Goal: Task Accomplishment & Management: Manage account settings

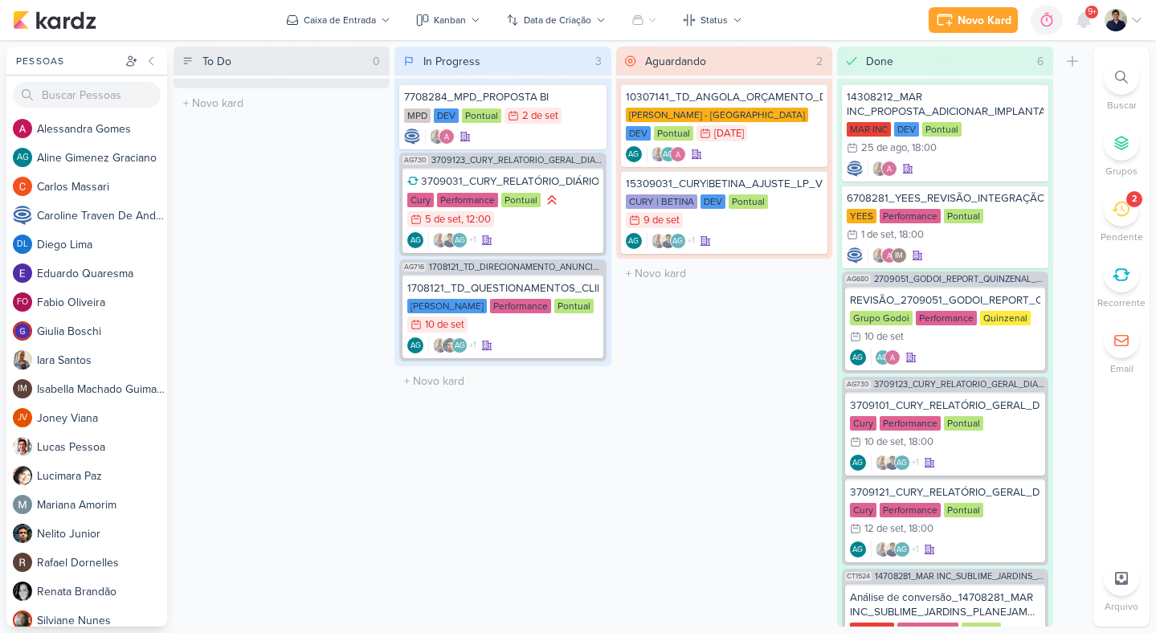
click at [1139, 204] on div "2" at bounding box center [1134, 199] width 16 height 16
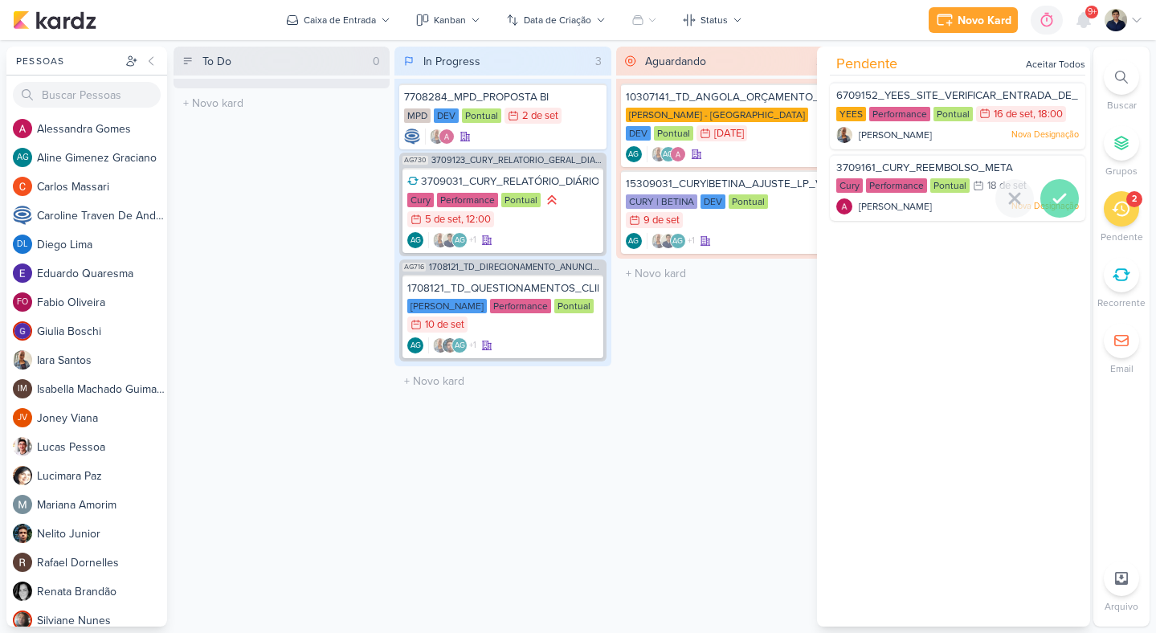
click at [1053, 197] on icon at bounding box center [1059, 198] width 19 height 19
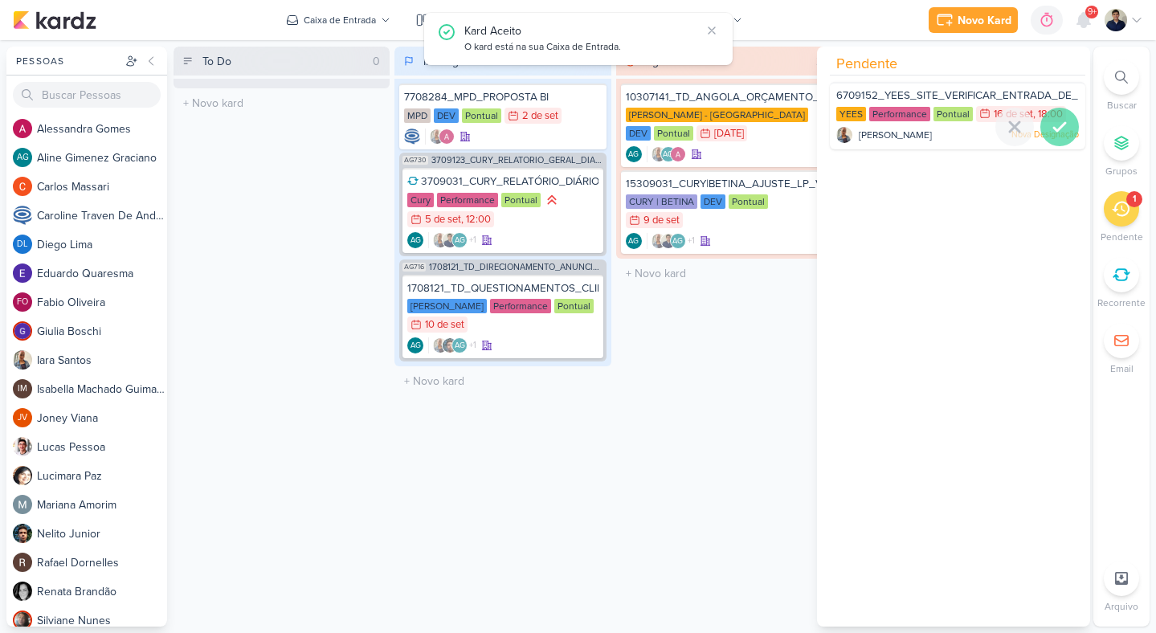
click at [1056, 129] on icon at bounding box center [1059, 126] width 19 height 19
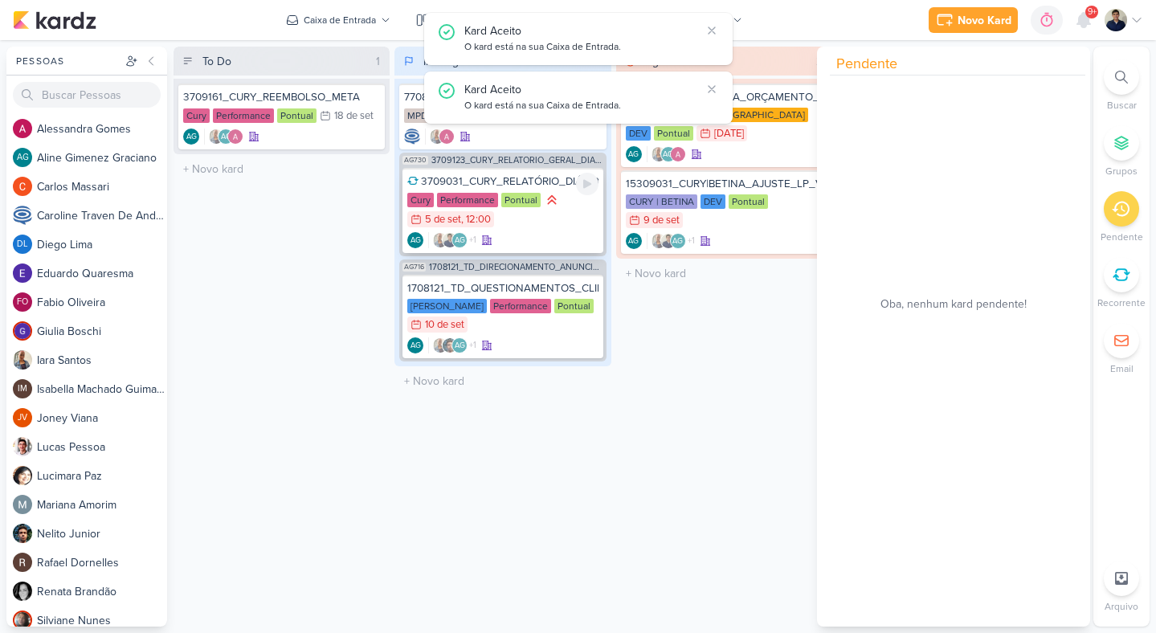
click at [567, 210] on div "Cury Performance Pontual 5/9 [DATE] 12:00" at bounding box center [502, 210] width 190 height 37
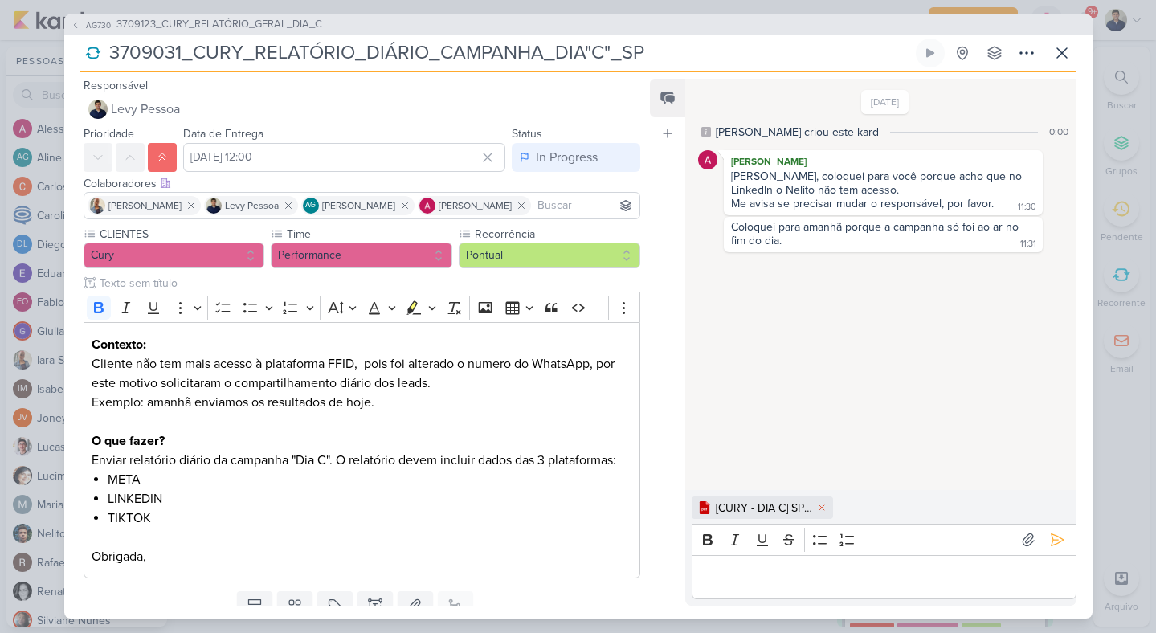
click at [751, 577] on p "Editor editing area: main" at bounding box center [883, 576] width 367 height 19
click at [1055, 541] on icon at bounding box center [1057, 540] width 16 height 16
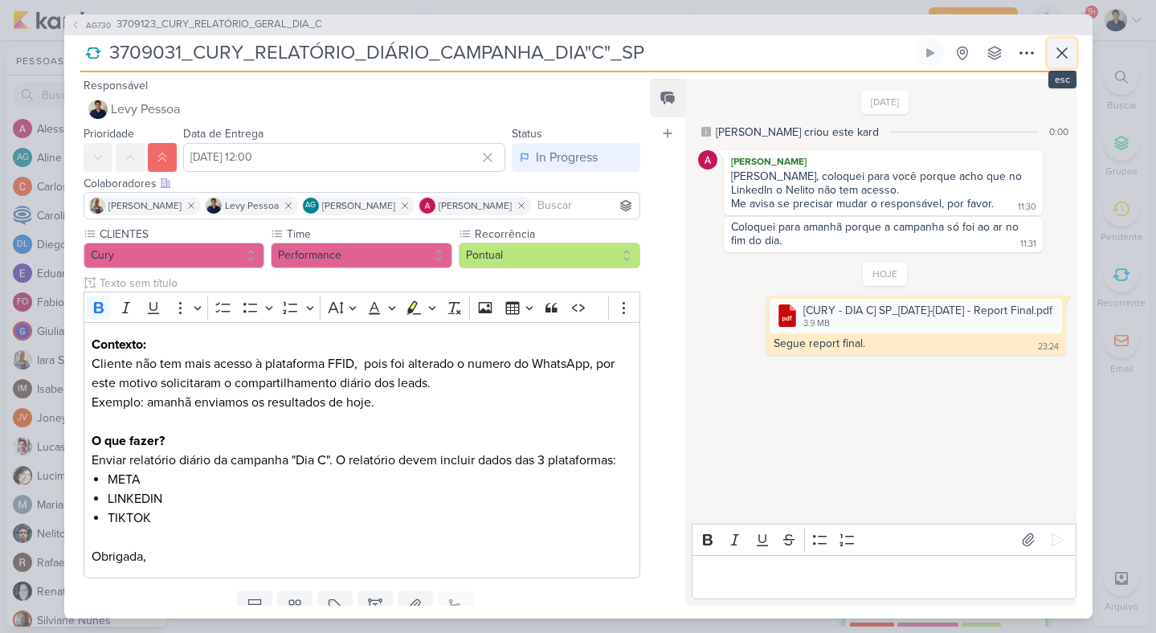
click at [1062, 54] on icon at bounding box center [1062, 53] width 10 height 10
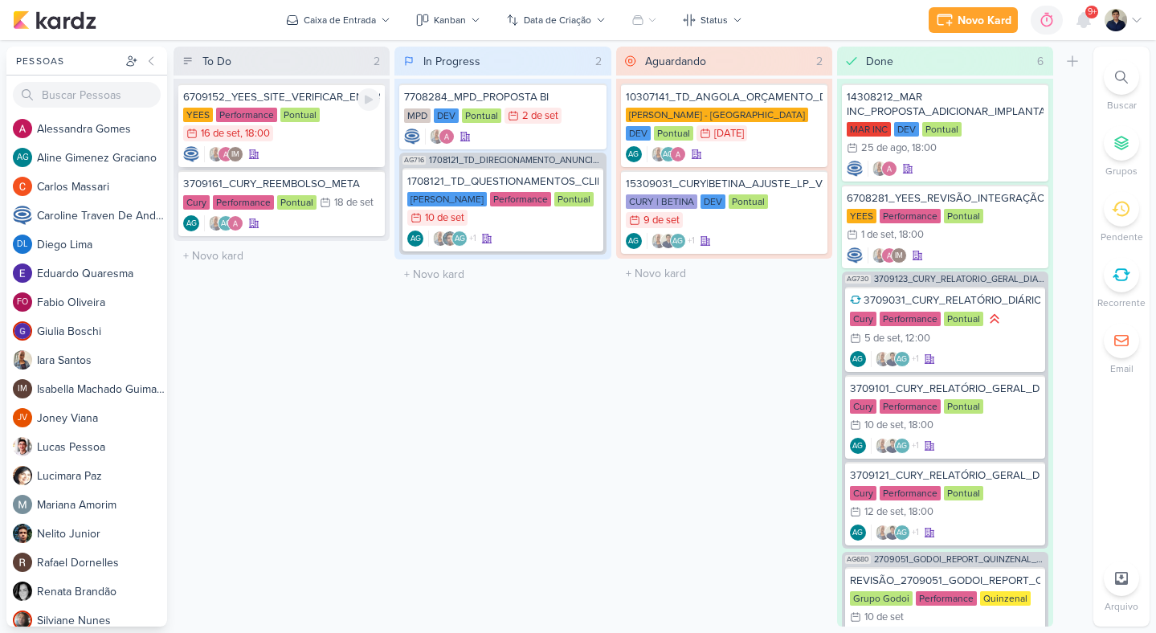
click at [329, 133] on div "YEES Performance Pontual 16/9 [DATE] 18:00" at bounding box center [281, 125] width 197 height 35
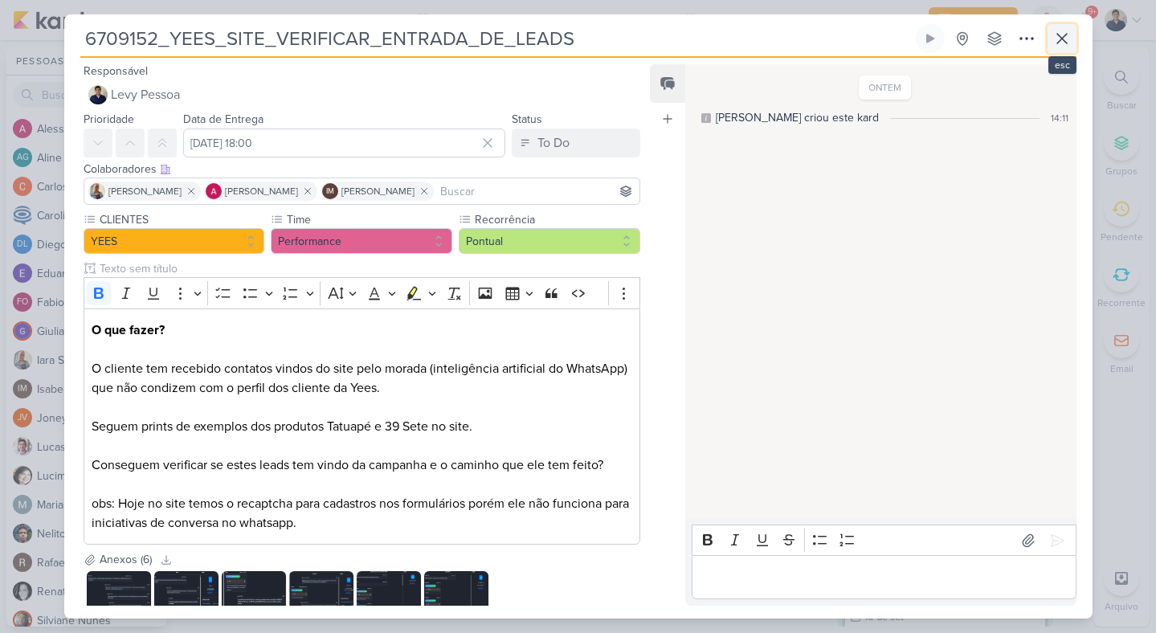
click at [1067, 31] on icon at bounding box center [1061, 38] width 19 height 19
